Goal: Information Seeking & Learning: Learn about a topic

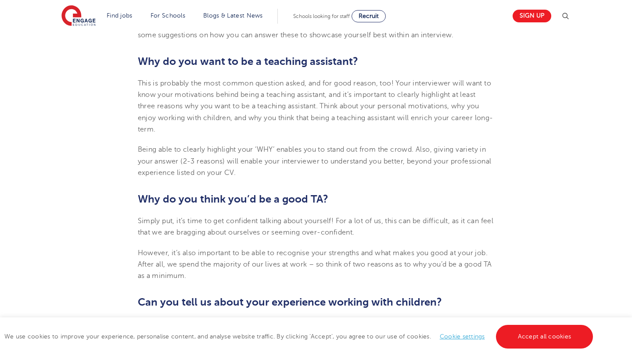
scroll to position [416, 0]
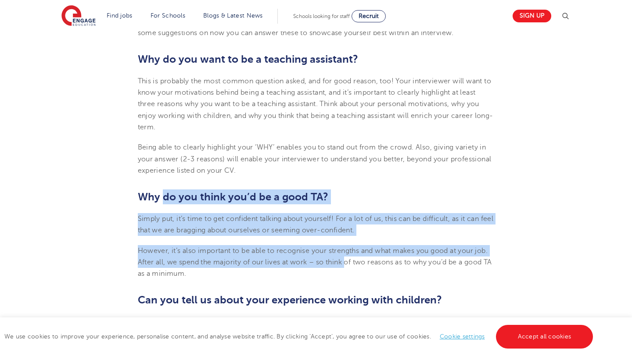
drag, startPoint x: 163, startPoint y: 191, endPoint x: 345, endPoint y: 264, distance: 196.2
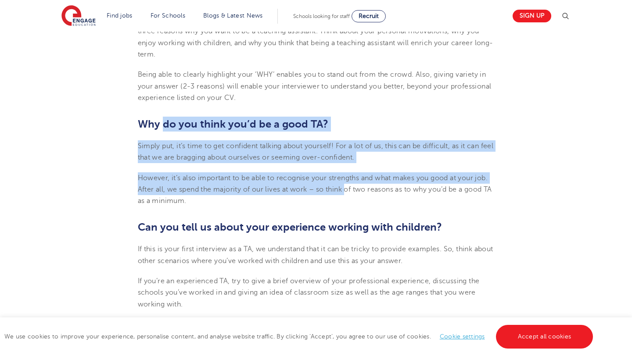
scroll to position [499, 0]
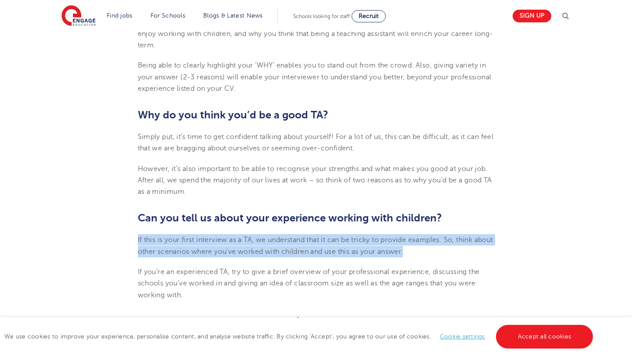
drag, startPoint x: 238, startPoint y: 234, endPoint x: 330, endPoint y: 264, distance: 96.6
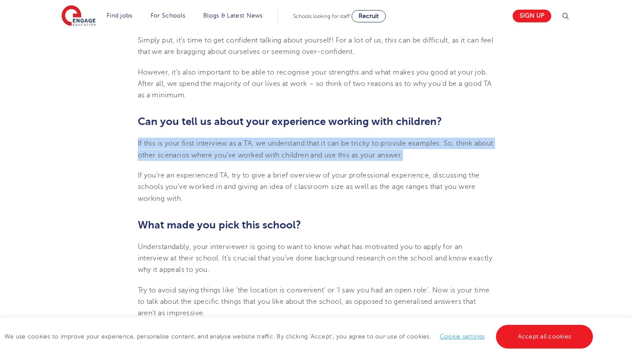
scroll to position [637, 0]
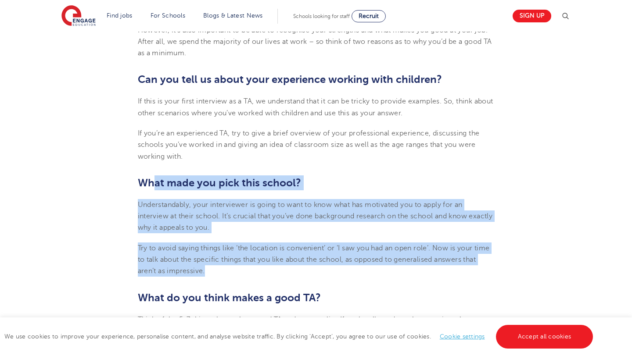
drag, startPoint x: 155, startPoint y: 184, endPoint x: 251, endPoint y: 264, distance: 125.2
click at [253, 266] on section "[DATE] Top 10 Interview Questions for Teaching Assistants Preparing for an inte…" at bounding box center [316, 329] width 532 height 1448
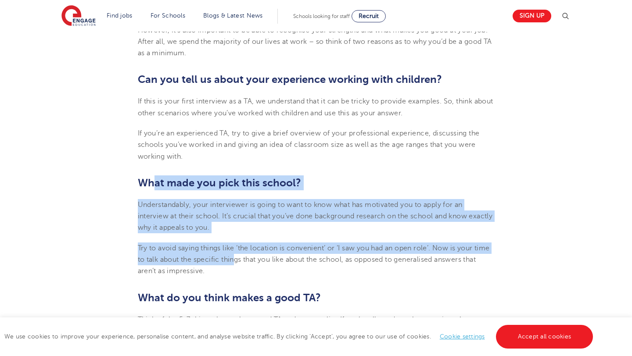
scroll to position [747, 0]
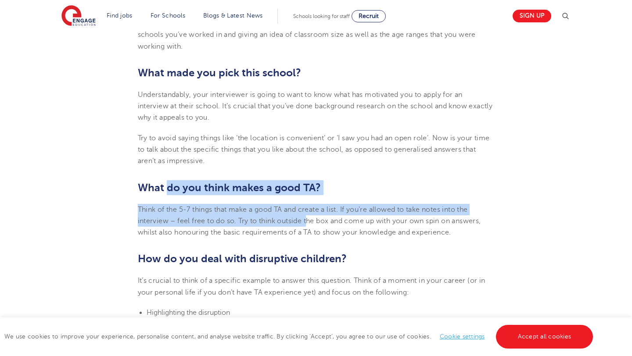
drag, startPoint x: 169, startPoint y: 181, endPoint x: 308, endPoint y: 218, distance: 144.2
click at [308, 219] on section "[DATE] Top 10 Interview Questions for Teaching Assistants Preparing for an inte…" at bounding box center [316, 219] width 532 height 1448
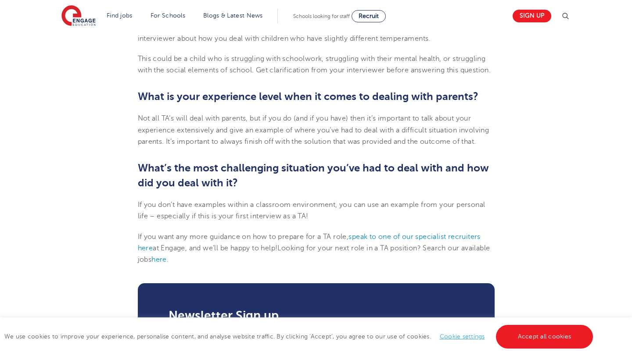
scroll to position [1241, 0]
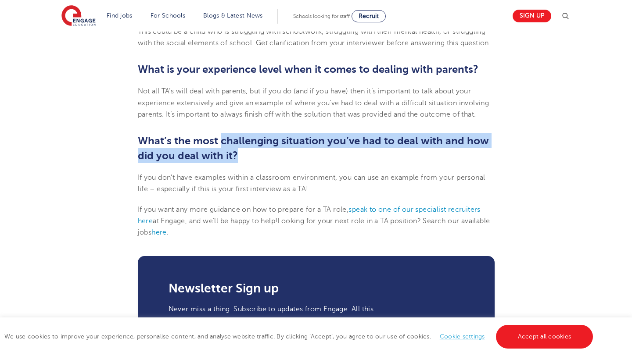
drag, startPoint x: 220, startPoint y: 146, endPoint x: 384, endPoint y: 159, distance: 164.7
click at [384, 159] on h2 "What’s the most challenging situation you’ve had to deal with and how did you d…" at bounding box center [316, 148] width 357 height 30
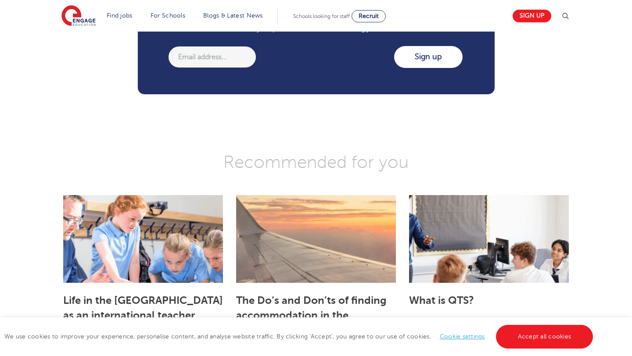
scroll to position [1570, 0]
